Goal: Transaction & Acquisition: Book appointment/travel/reservation

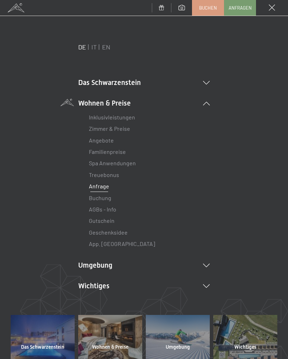
click at [205, 84] on icon at bounding box center [206, 83] width 7 height 4
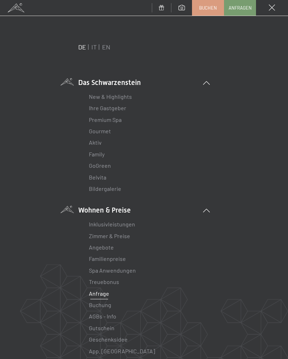
click at [208, 86] on li "Das Schwarzenstein New & Highlights Ihre Gastgeber Premium Spa Gourmet Aktiv Wo…" at bounding box center [143, 135] width 131 height 117
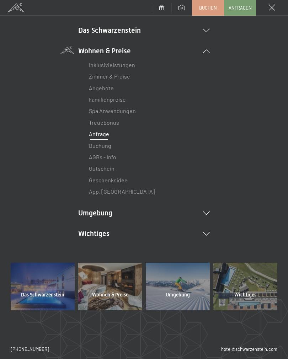
scroll to position [52, 0]
click at [126, 76] on link "Zimmer & Preise" at bounding box center [109, 76] width 41 height 7
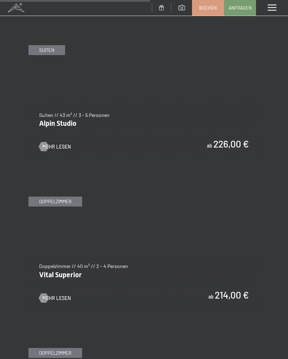
scroll to position [1409, 0]
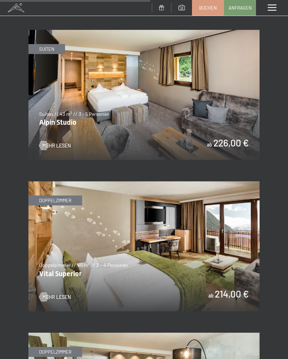
click at [54, 293] on span "Mehr Lesen" at bounding box center [56, 296] width 28 height 7
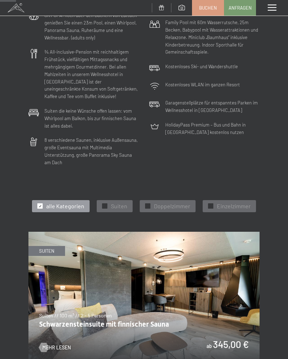
scroll to position [150, 0]
click at [168, 202] on span "Doppelzimmer" at bounding box center [172, 206] width 36 height 8
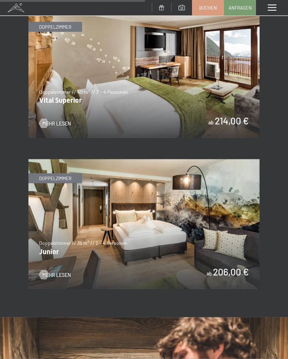
scroll to position [676, 0]
click at [61, 271] on span "Mehr Lesen" at bounding box center [56, 274] width 28 height 7
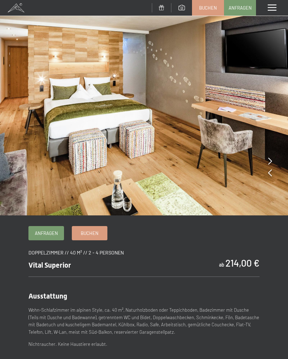
click at [274, 157] on img at bounding box center [144, 107] width 288 height 215
click at [271, 160] on icon at bounding box center [270, 160] width 4 height 7
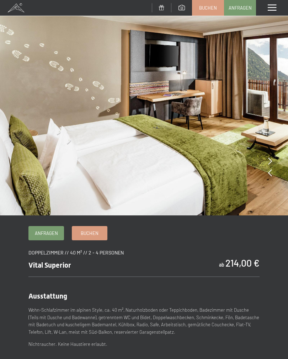
click at [273, 159] on img at bounding box center [144, 107] width 288 height 215
click at [272, 161] on img at bounding box center [144, 107] width 288 height 215
click at [269, 163] on icon at bounding box center [270, 160] width 4 height 7
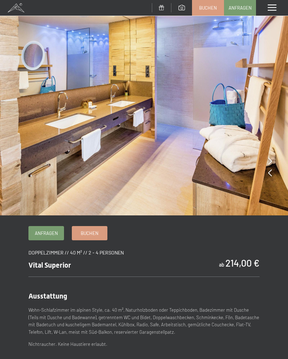
click at [263, 189] on img at bounding box center [144, 107] width 288 height 215
click at [271, 158] on icon at bounding box center [270, 160] width 4 height 7
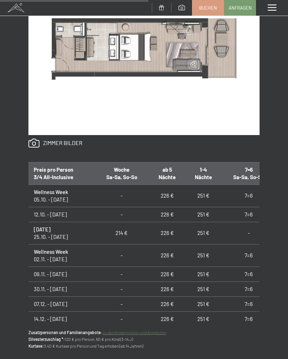
scroll to position [427, 0]
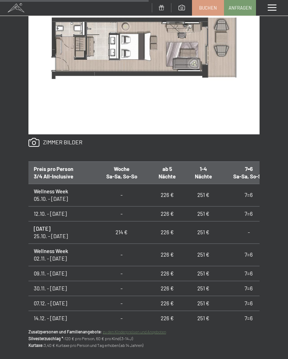
click at [1, 240] on div "Anfragen Buchen Doppelzimmer // 40 m² // 2 - 4 Personen Vital Superior ab 214,0…" at bounding box center [144, 94] width 288 height 593
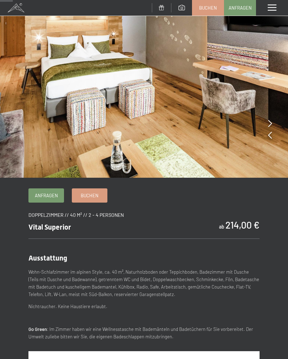
scroll to position [0, 0]
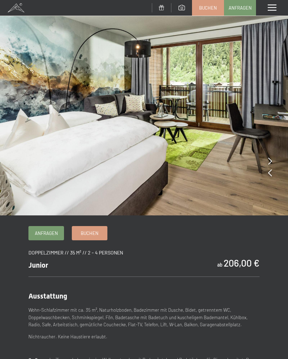
click at [269, 159] on icon at bounding box center [270, 160] width 4 height 7
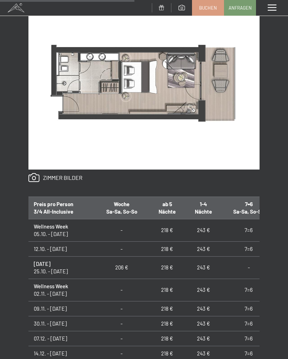
scroll to position [386, 0]
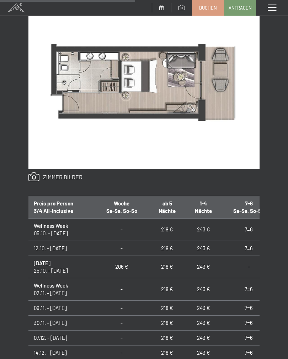
click at [273, 12] on div "Menü" at bounding box center [272, 8] width 32 height 16
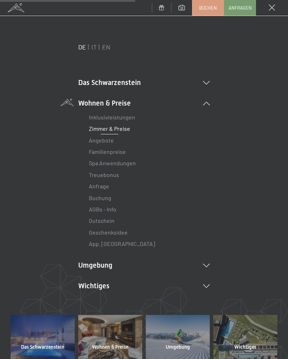
click at [124, 120] on link "Inklusivleistungen" at bounding box center [112, 117] width 46 height 7
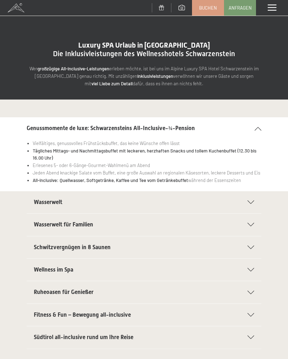
click at [244, 200] on div at bounding box center [246, 202] width 16 height 4
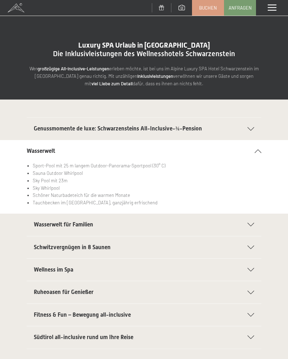
click at [271, 11] on div "Menü" at bounding box center [272, 8] width 32 height 16
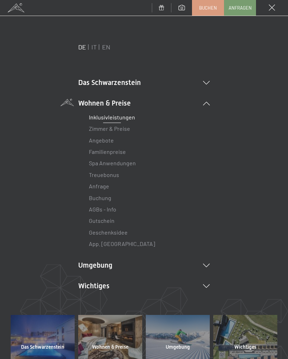
click at [112, 142] on link "Angebote" at bounding box center [101, 140] width 25 height 7
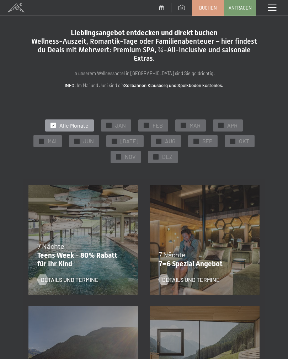
click at [196, 129] on div "✓ MAR" at bounding box center [190, 125] width 31 height 12
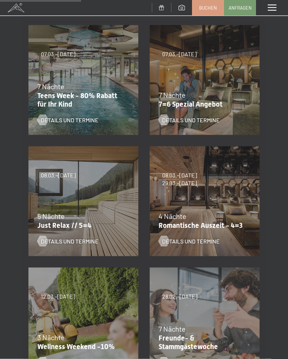
scroll to position [161, 0]
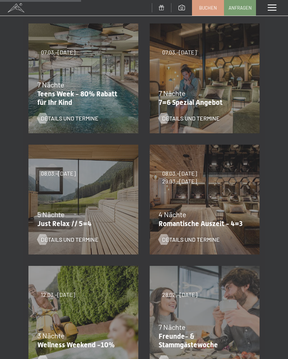
click at [104, 216] on div "5 Nächte" at bounding box center [81, 214] width 88 height 10
click at [79, 232] on div "Details und Termine" at bounding box center [78, 234] width 83 height 18
click at [79, 241] on span "Details und Termine" at bounding box center [70, 239] width 58 height 8
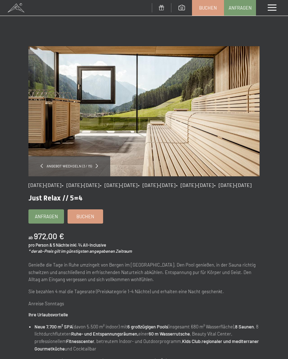
click at [94, 223] on link "Buchen" at bounding box center [85, 215] width 35 height 13
click at [263, 11] on div "Menü" at bounding box center [272, 8] width 32 height 16
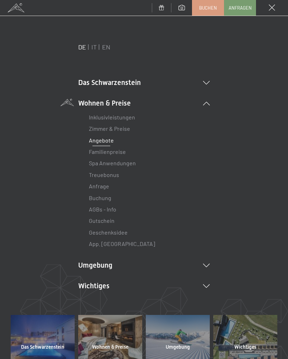
click at [122, 131] on link "Zimmer & Preise" at bounding box center [109, 128] width 41 height 7
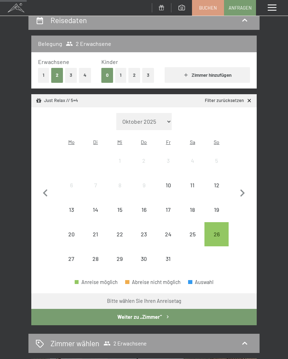
scroll to position [73, 0]
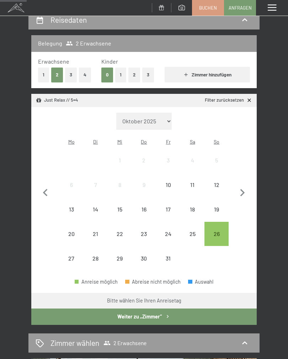
click at [167, 117] on select "Oktober 2025 [DATE] Dezember 2025 Januar 2026 Februar 2026 März 2026 [DATE] Mai…" at bounding box center [143, 121] width 55 height 17
select select "[DATE]"
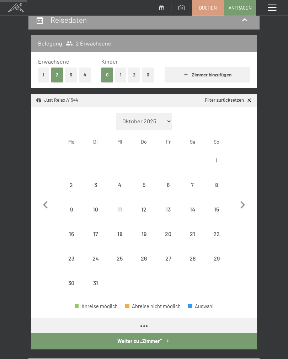
select select "[DATE]"
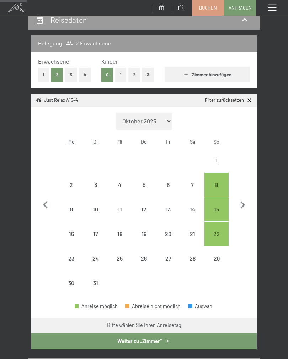
click at [243, 202] on icon "button" at bounding box center [242, 204] width 15 height 15
select select "2026-04-01"
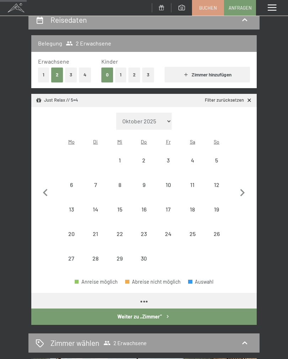
select select "2026-04-01"
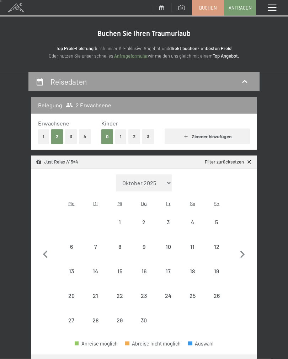
scroll to position [0, 0]
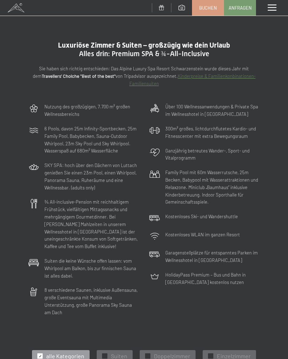
click at [267, 10] on span at bounding box center [271, 8] width 9 height 6
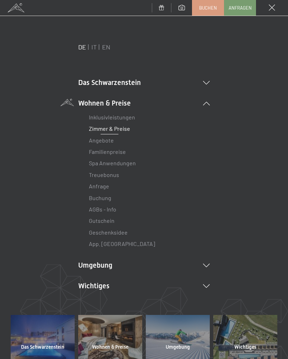
click at [243, 336] on div at bounding box center [245, 339] width 64 height 48
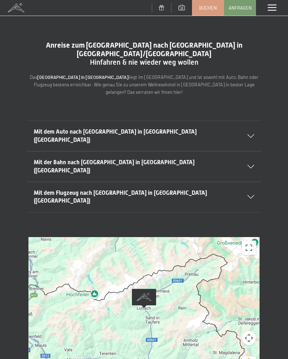
click at [251, 121] on div "Mit dem Auto nach [GEOGRAPHIC_DATA] in [GEOGRAPHIC_DATA] ([GEOGRAPHIC_DATA])" at bounding box center [144, 136] width 220 height 30
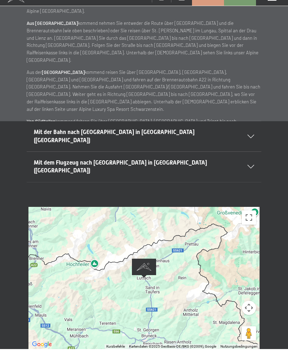
scroll to position [181, 0]
